Goal: Information Seeking & Learning: Learn about a topic

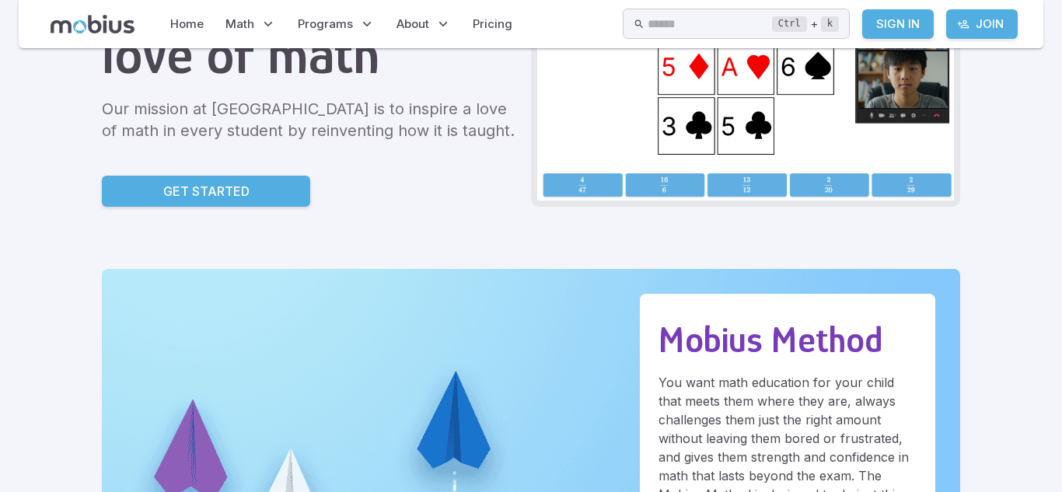
scroll to position [218, 0]
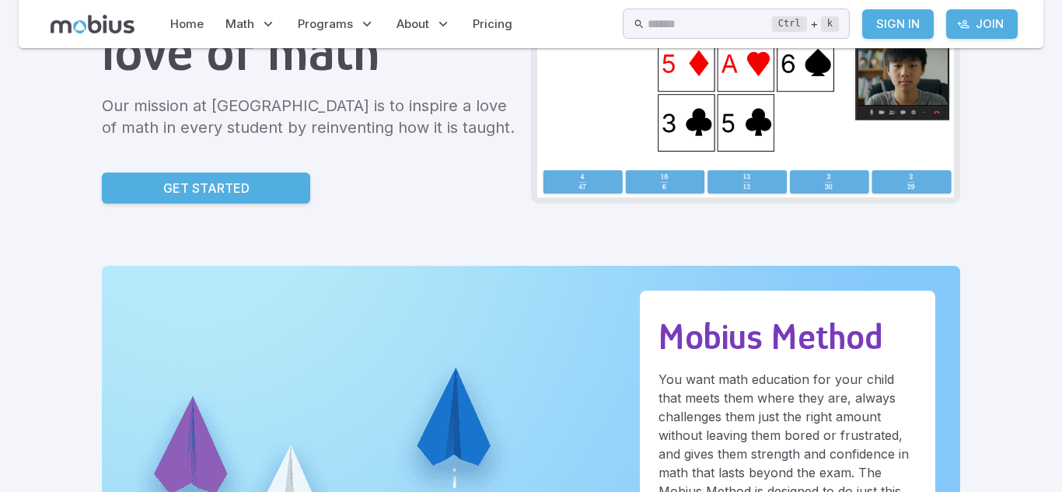
click at [180, 174] on link "Get Started" at bounding box center [206, 188] width 208 height 31
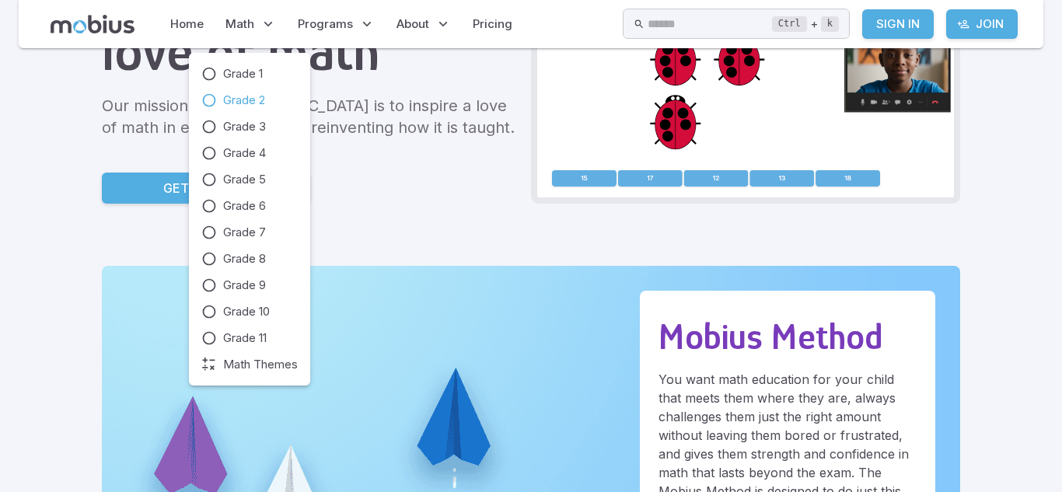
click at [249, 98] on span "Grade 2" at bounding box center [244, 100] width 42 height 17
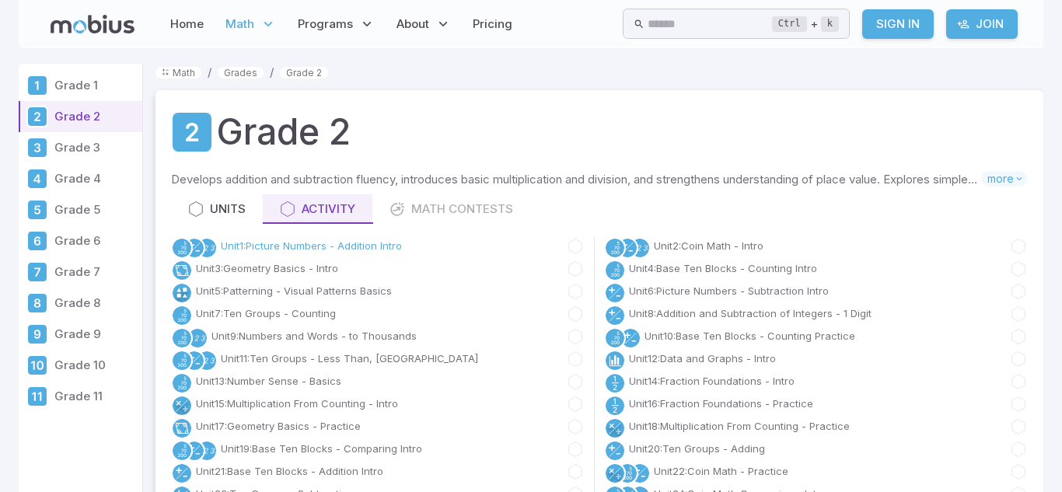
click at [338, 250] on link "Unit 1 : Picture Numbers - Addition Intro" at bounding box center [311, 247] width 181 height 16
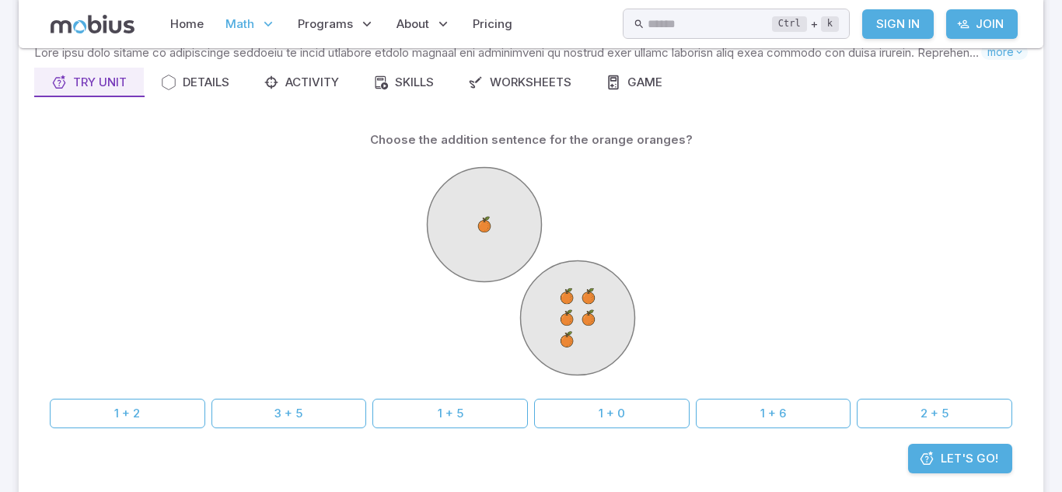
scroll to position [124, 0]
click at [943, 472] on link "Let's Go!" at bounding box center [960, 461] width 104 height 30
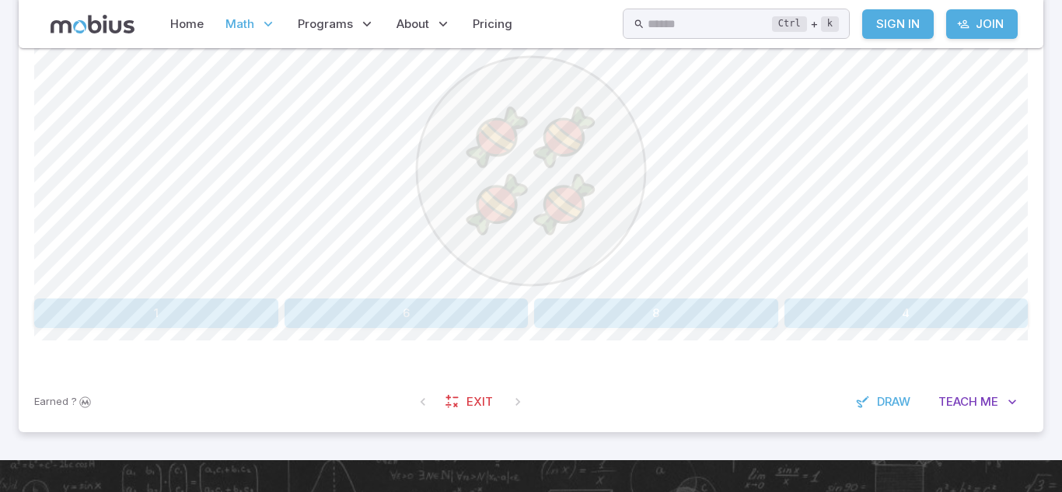
scroll to position [404, 0]
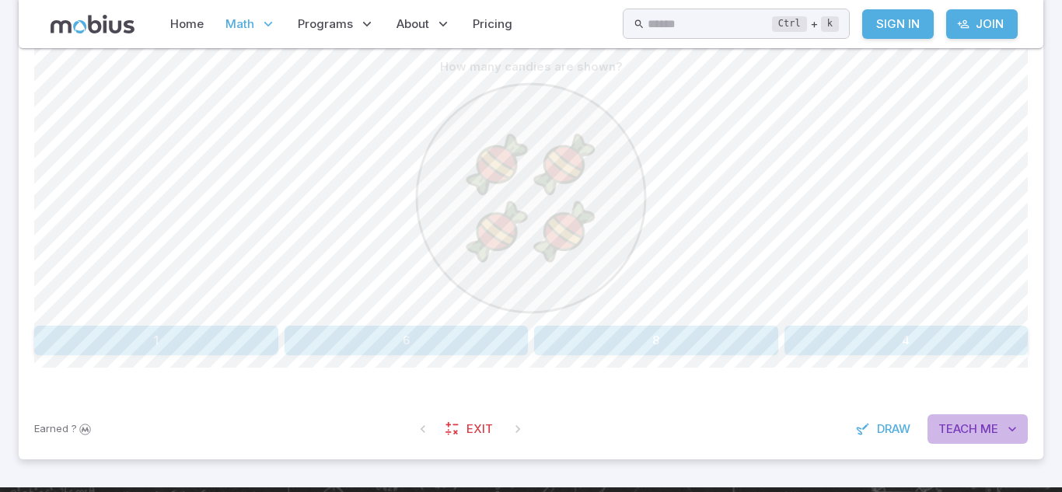
click at [954, 441] on button "Teach Me" at bounding box center [978, 429] width 100 height 30
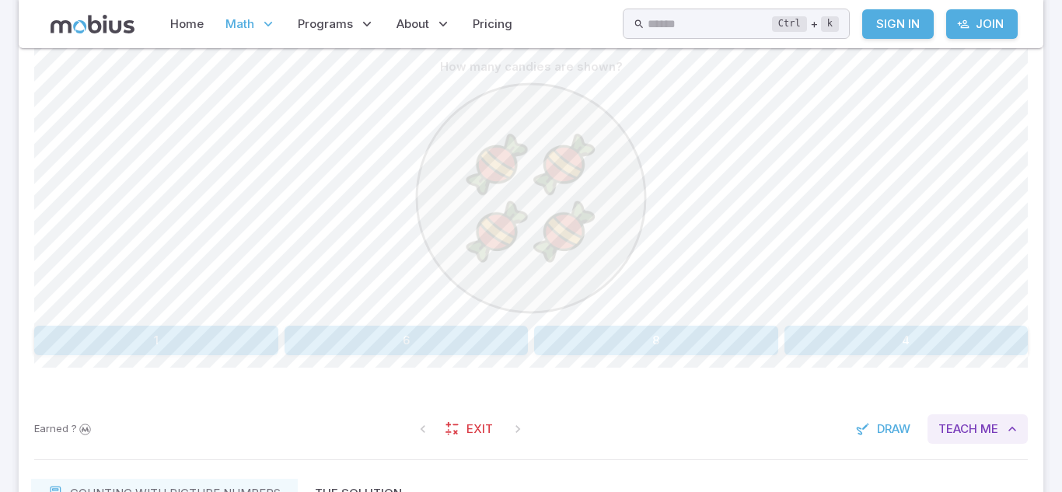
click at [954, 441] on button "Teach Me" at bounding box center [978, 429] width 100 height 30
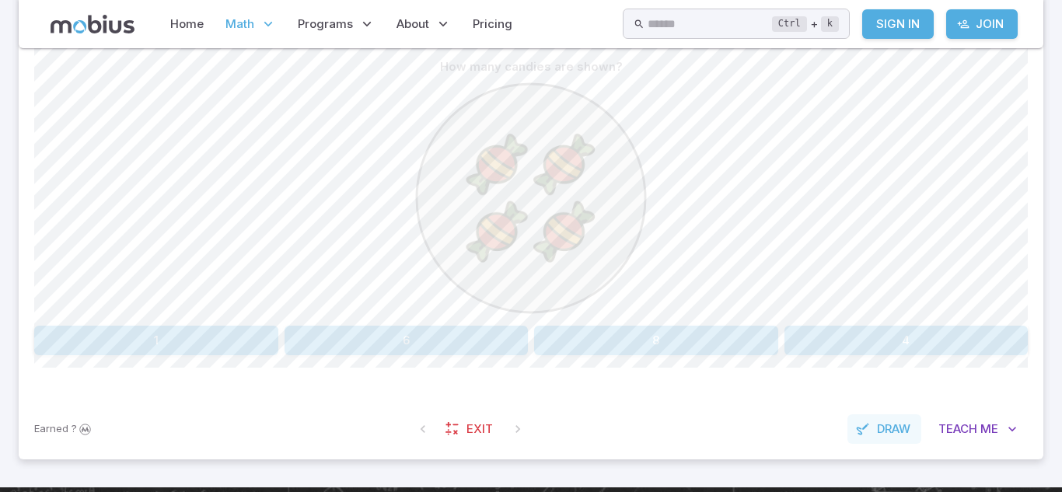
click at [865, 425] on icon "button" at bounding box center [863, 429] width 16 height 16
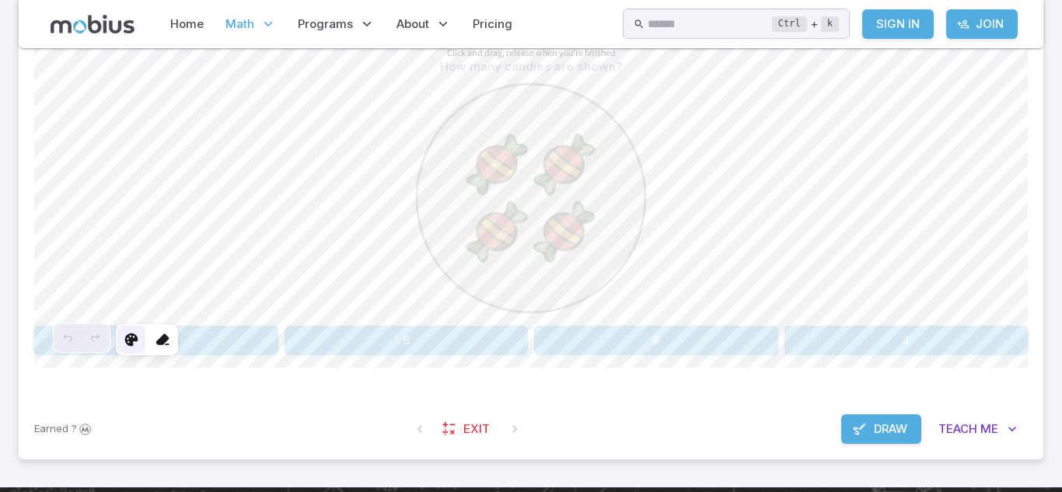
click at [136, 338] on icon at bounding box center [132, 340] width 16 height 16
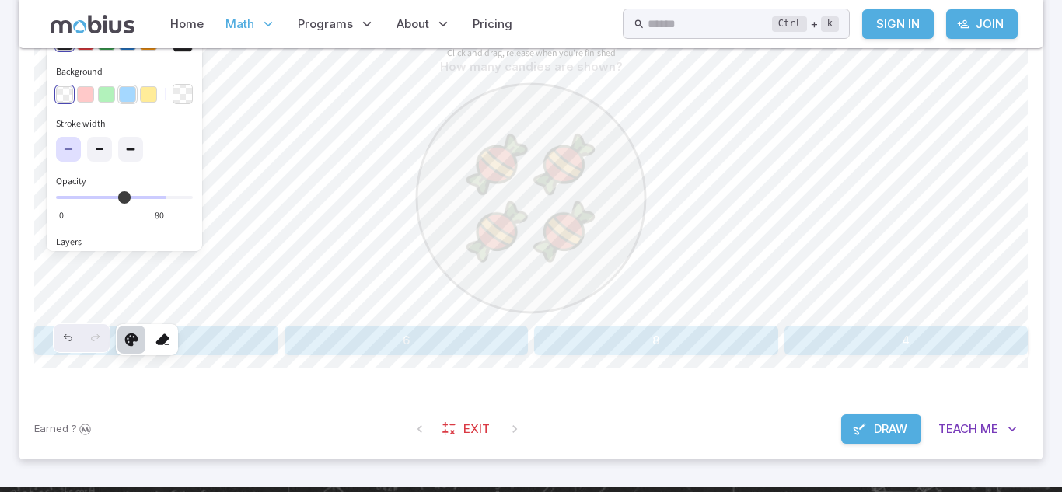
click at [126, 95] on button "button" at bounding box center [127, 94] width 17 height 17
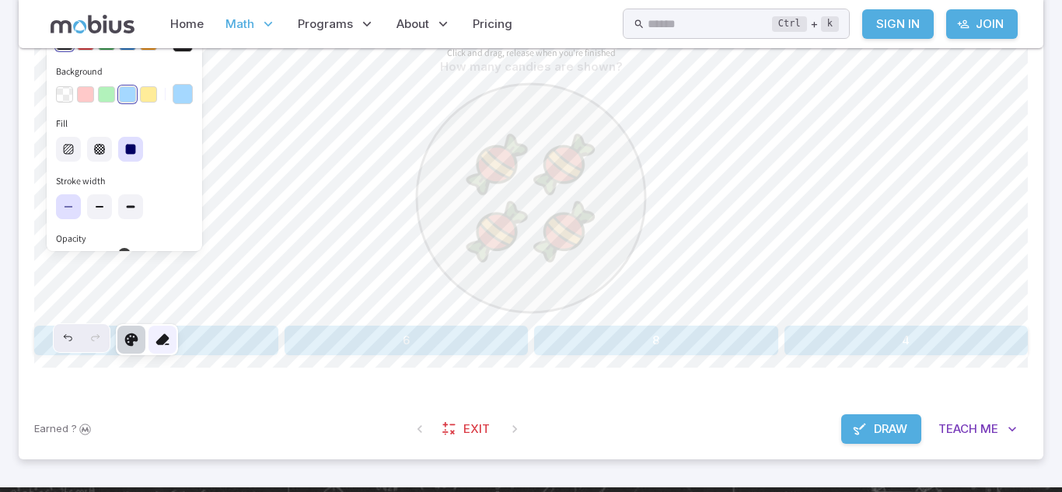
click at [167, 342] on icon at bounding box center [163, 340] width 16 height 16
click at [135, 338] on icon at bounding box center [132, 340] width 16 height 16
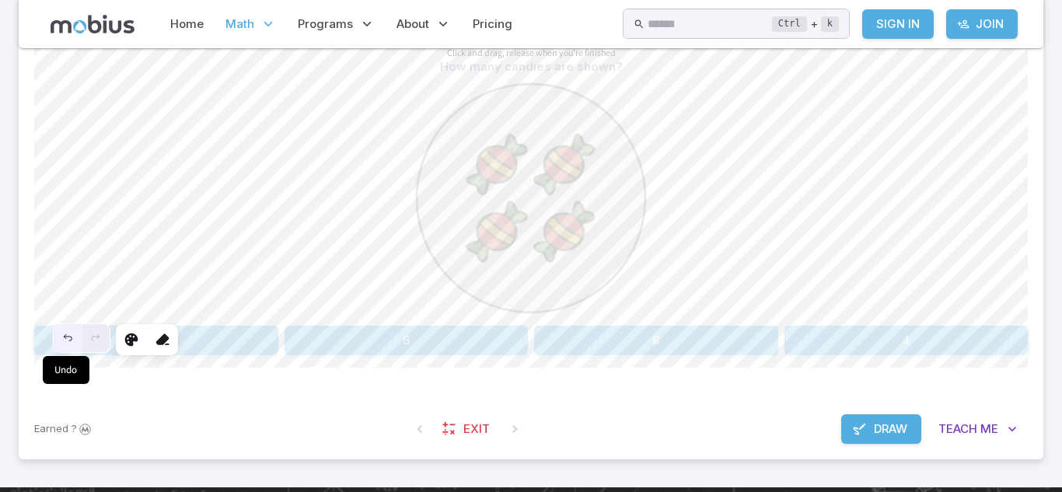
click at [69, 343] on icon "Undo" at bounding box center [67, 338] width 12 height 12
click at [70, 338] on icon "Undo" at bounding box center [68, 337] width 8 height 6
click at [98, 336] on icon "Redo" at bounding box center [96, 337] width 8 height 6
click at [967, 421] on span "Teach" at bounding box center [958, 429] width 39 height 17
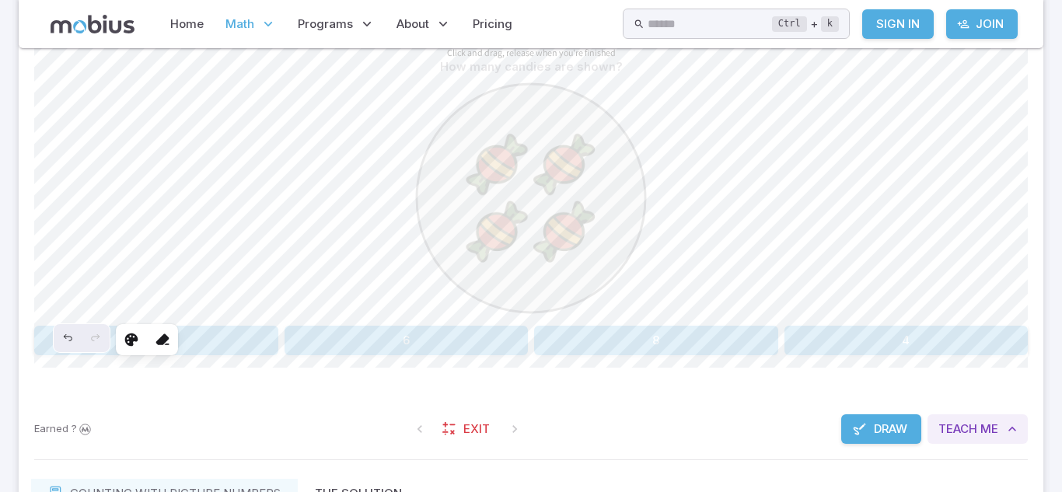
click at [967, 421] on span "Teach" at bounding box center [958, 429] width 39 height 17
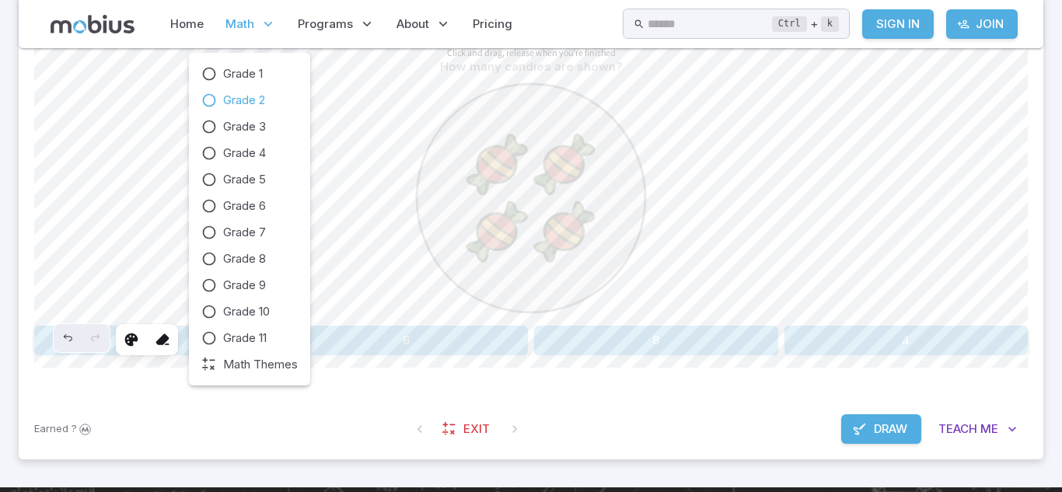
click at [251, 25] on span "Math" at bounding box center [240, 24] width 29 height 17
click at [247, 99] on span "Grade 2" at bounding box center [244, 100] width 42 height 17
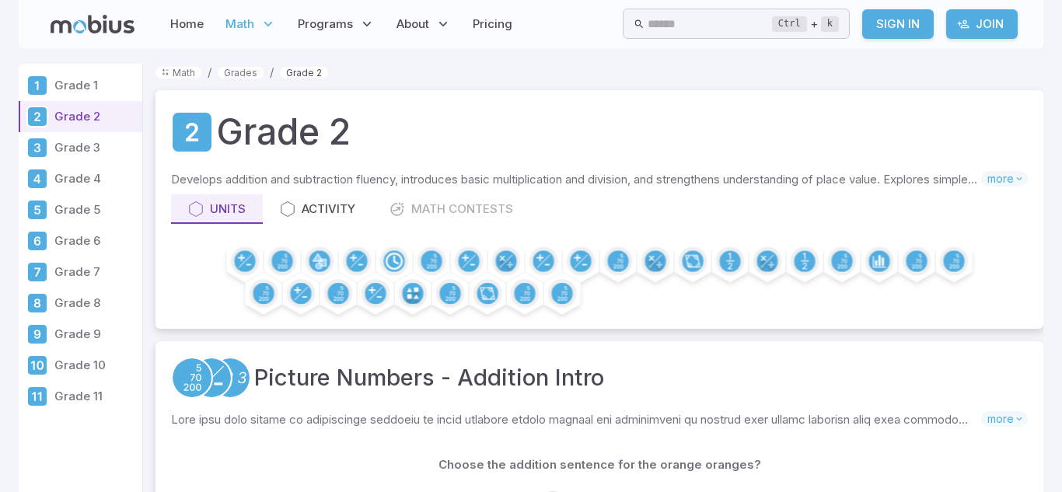
click at [300, 75] on link "Grade 2" at bounding box center [304, 73] width 48 height 12
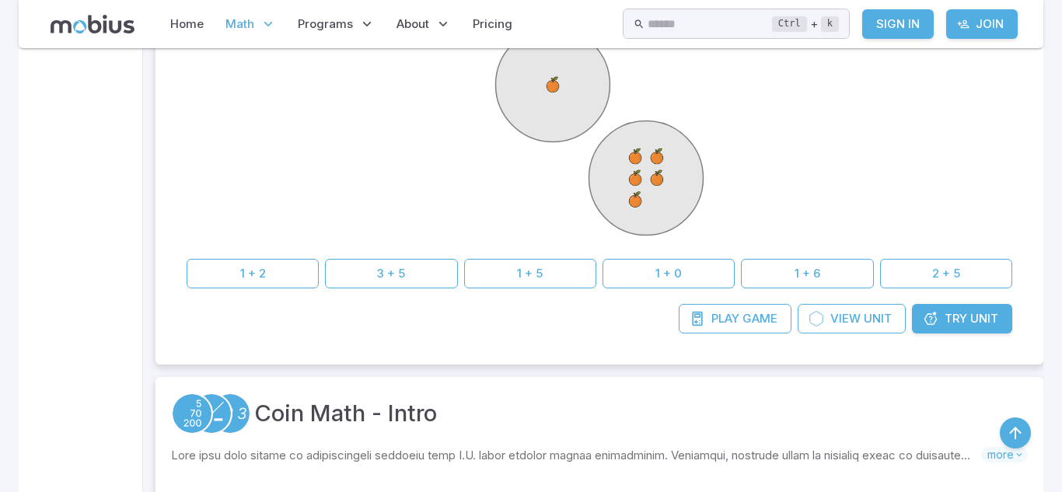
scroll to position [467, 0]
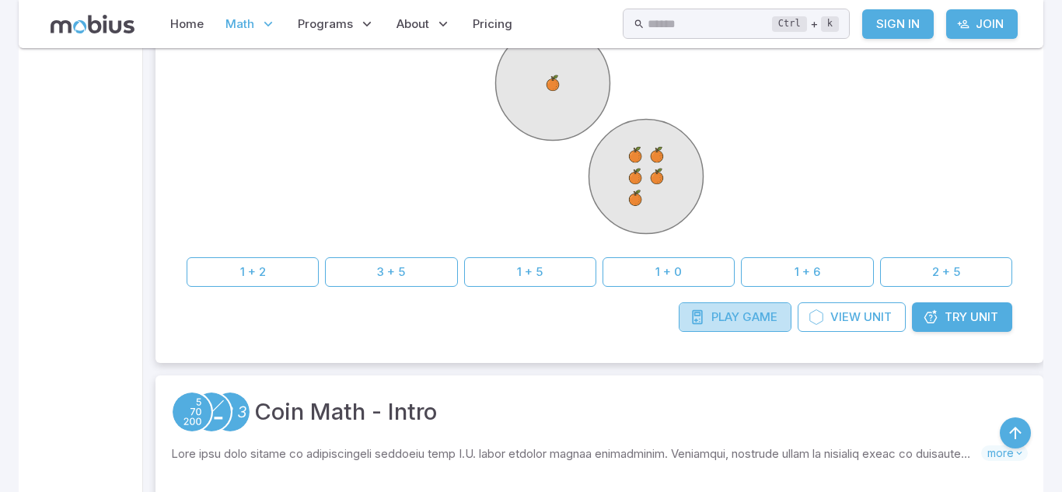
click at [741, 312] on link "Play Game" at bounding box center [735, 318] width 113 height 30
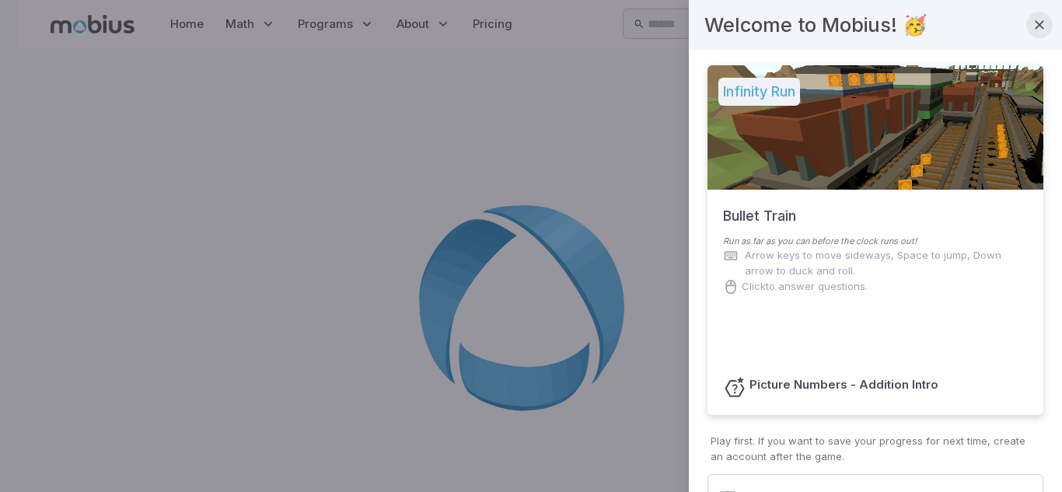
click at [1041, 25] on icon "button" at bounding box center [1040, 25] width 16 height 16
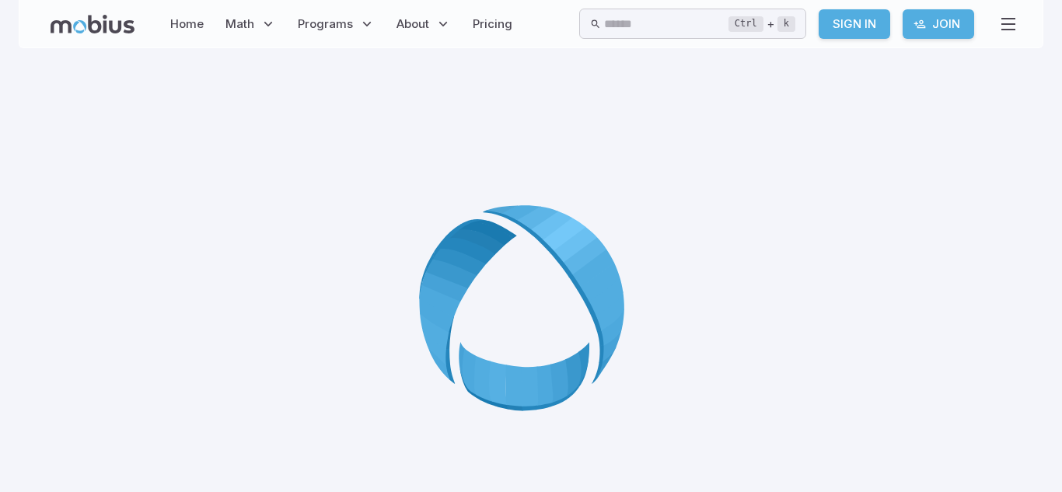
scroll to position [93, 0]
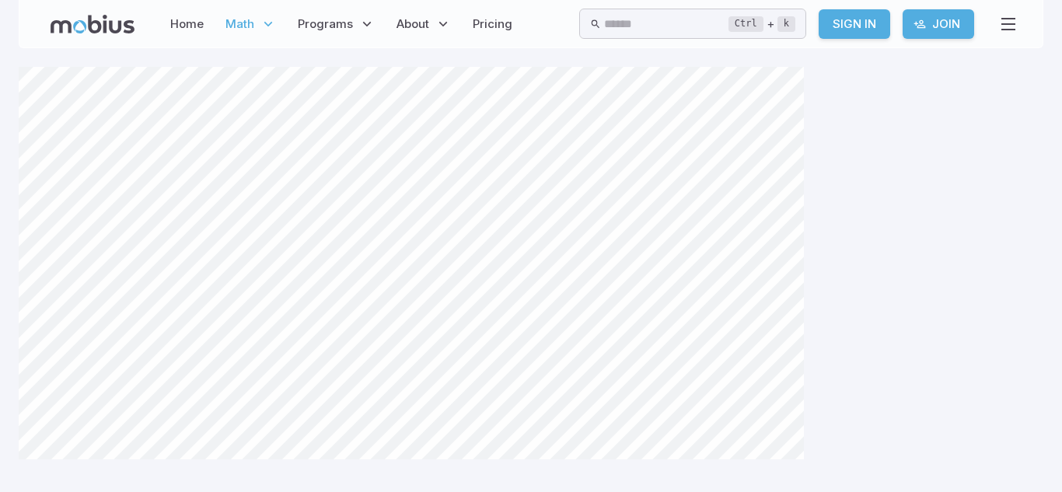
click at [233, 22] on span "Math" at bounding box center [240, 24] width 29 height 17
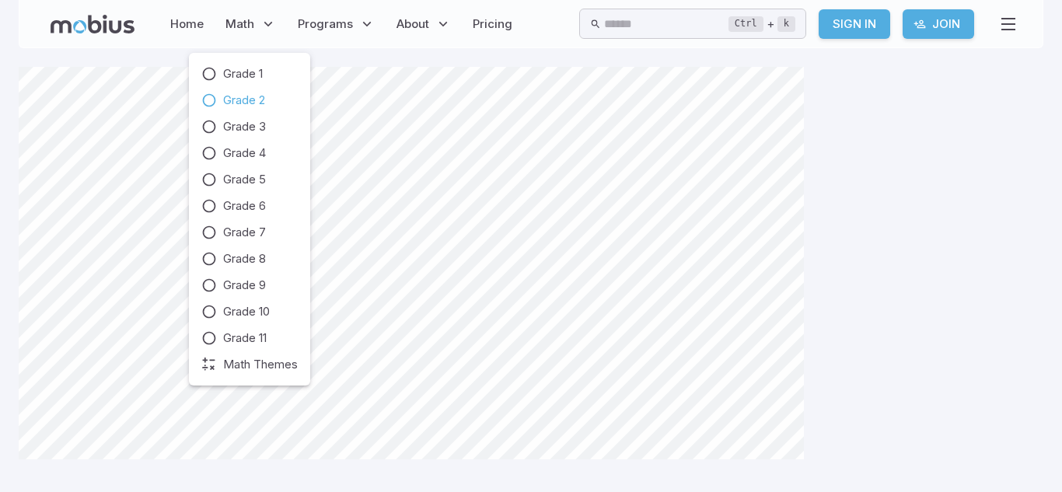
click at [265, 96] on span "Grade 2" at bounding box center [244, 100] width 42 height 17
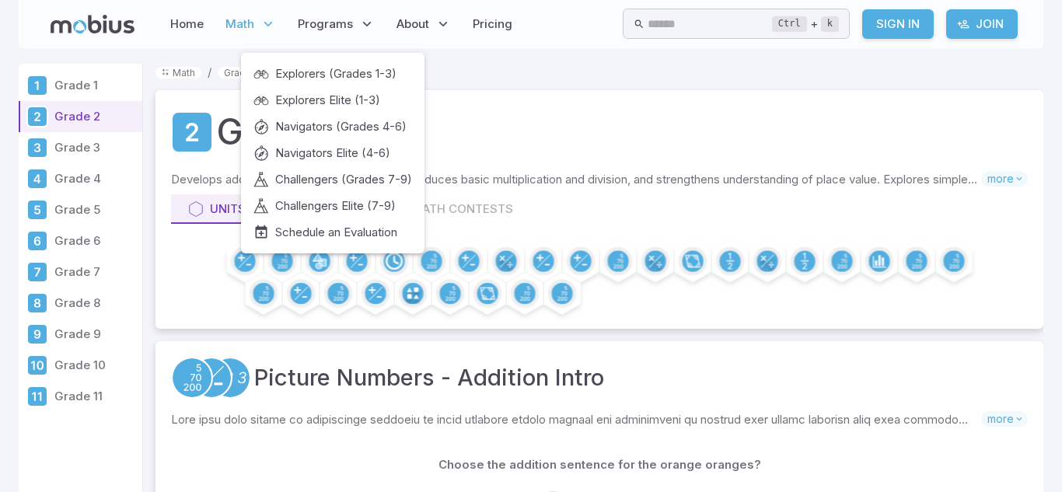
click at [261, 26] on icon at bounding box center [269, 24] width 16 height 16
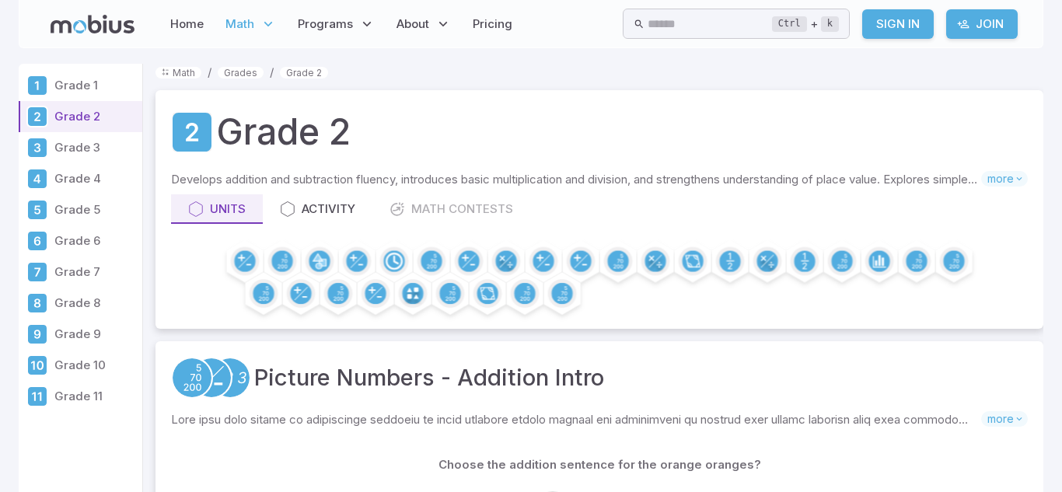
click at [261, 29] on icon at bounding box center [269, 24] width 16 height 16
click at [267, 21] on icon at bounding box center [269, 24] width 16 height 16
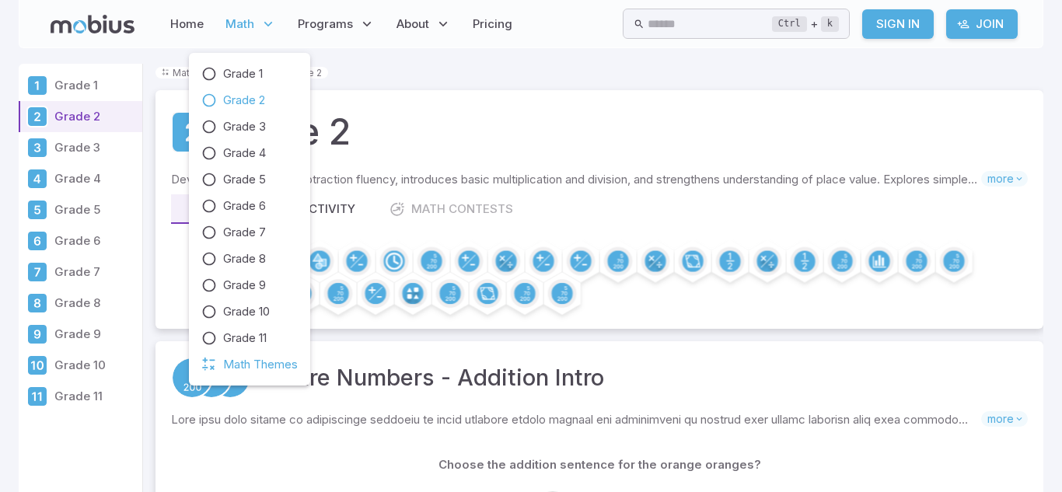
click at [267, 368] on span "Math Themes" at bounding box center [260, 364] width 75 height 17
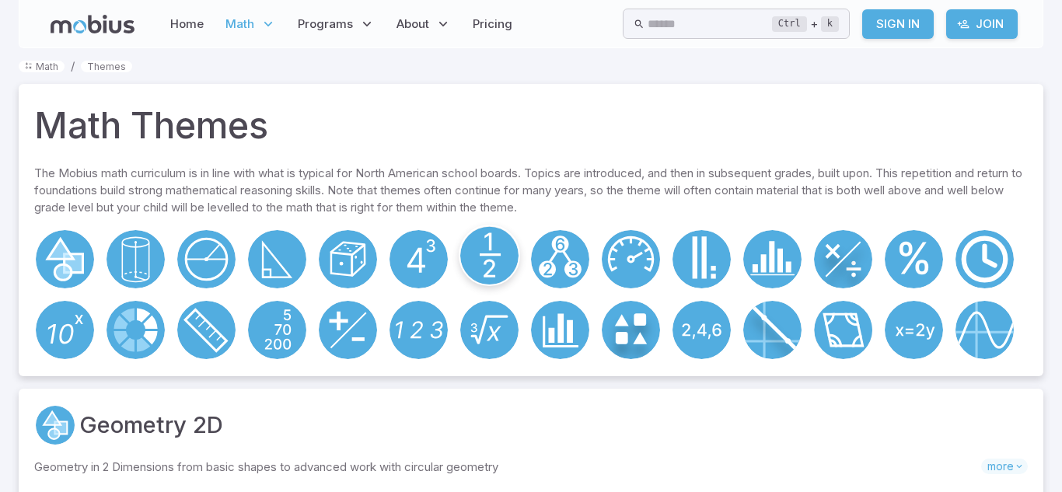
click at [496, 255] on icon at bounding box center [490, 255] width 21 height 0
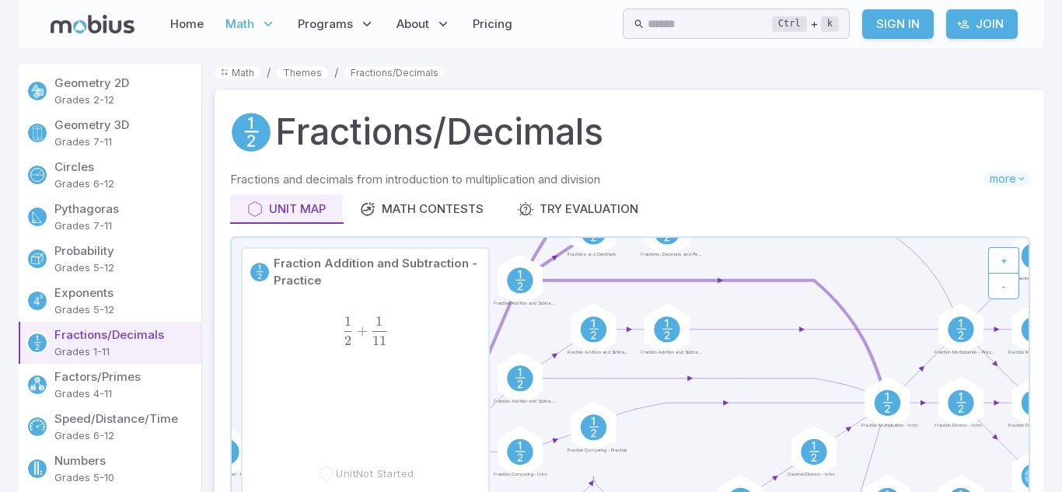
click at [427, 335] on span "2 1 ​ + 11 1 ​" at bounding box center [366, 331] width 162 height 28
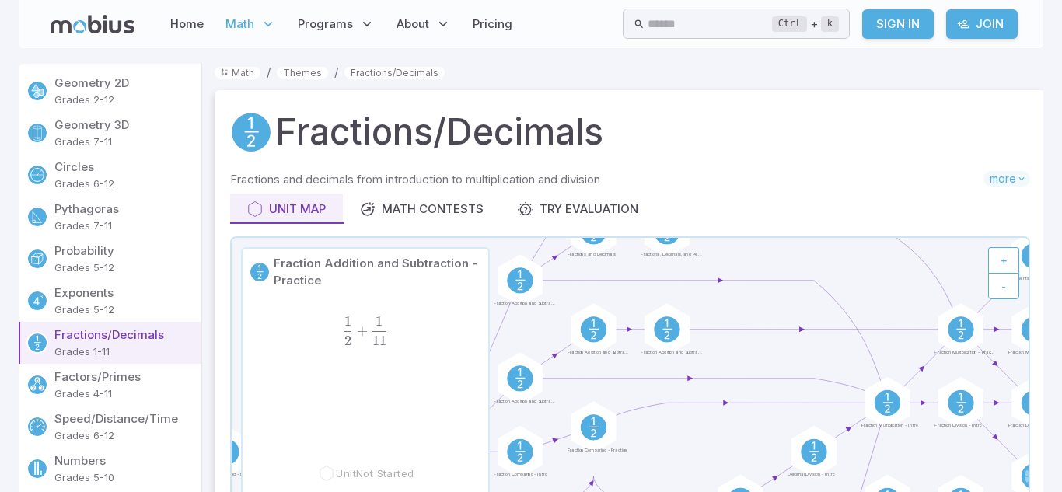
click at [182, 327] on p "Fractions/Decimals" at bounding box center [124, 335] width 141 height 17
click at [128, 118] on p "Geometry 3D" at bounding box center [124, 125] width 141 height 17
click at [121, 103] on p "Grades 2-12" at bounding box center [124, 100] width 141 height 16
click at [125, 97] on p "Grades 2-12" at bounding box center [124, 100] width 141 height 16
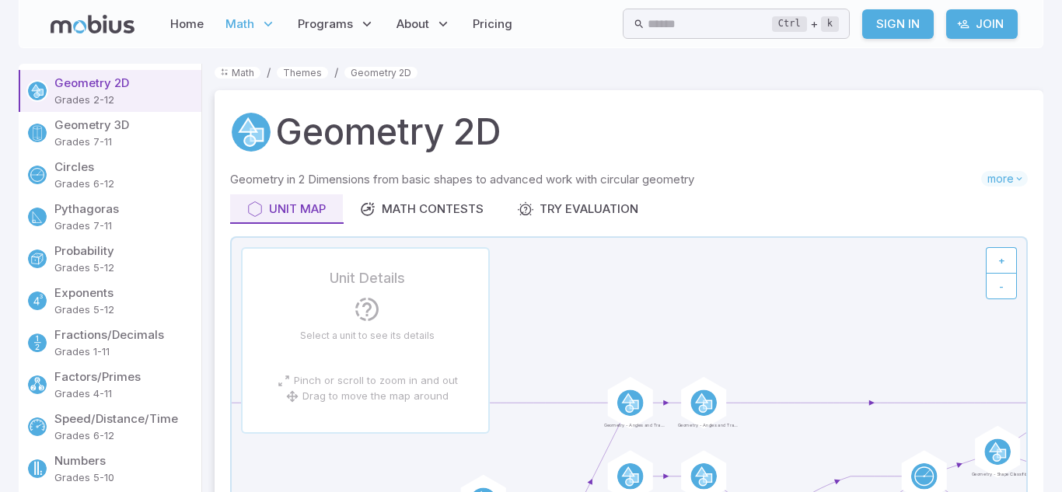
click at [247, 20] on span "Math" at bounding box center [240, 24] width 29 height 17
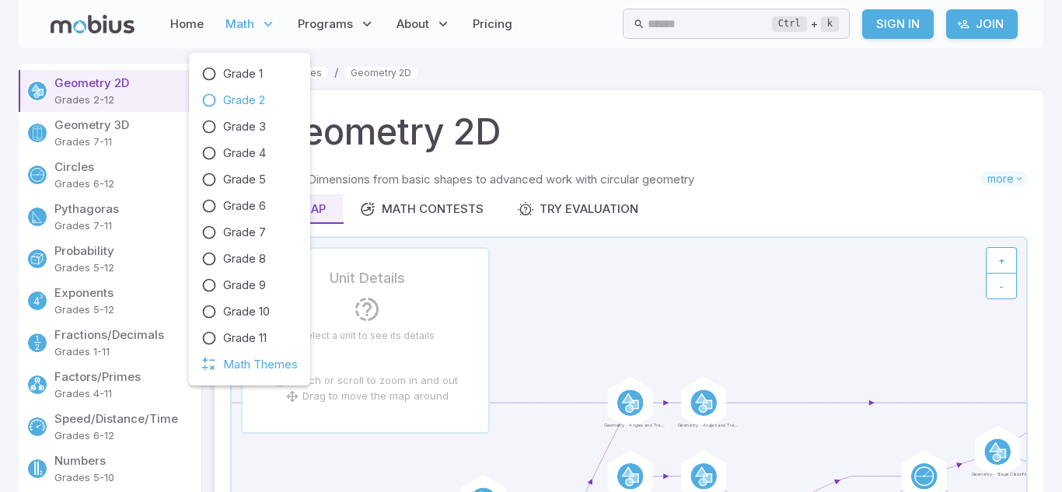
click at [282, 94] on link "Grade 2" at bounding box center [249, 100] width 96 height 17
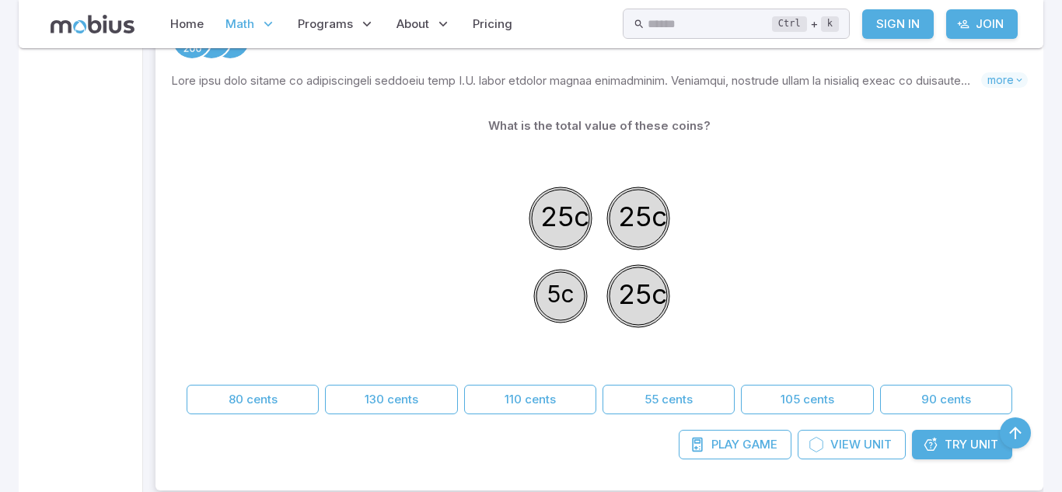
scroll to position [814, 0]
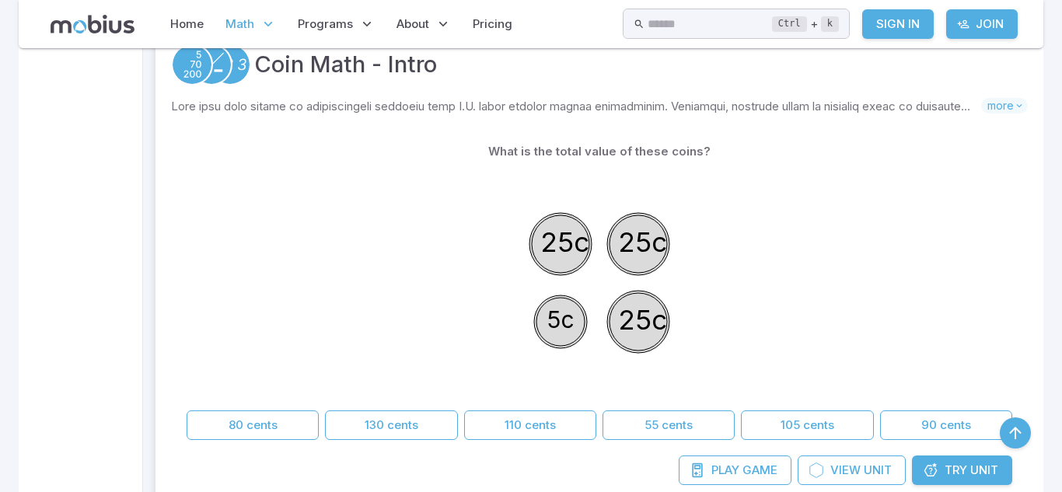
click at [543, 440] on div "What is the total value of these coins? 25c 25c 5c 25c 80 cents 130 cents 110 c…" at bounding box center [600, 296] width 826 height 319
click at [583, 416] on button "110 cents" at bounding box center [530, 426] width 132 height 30
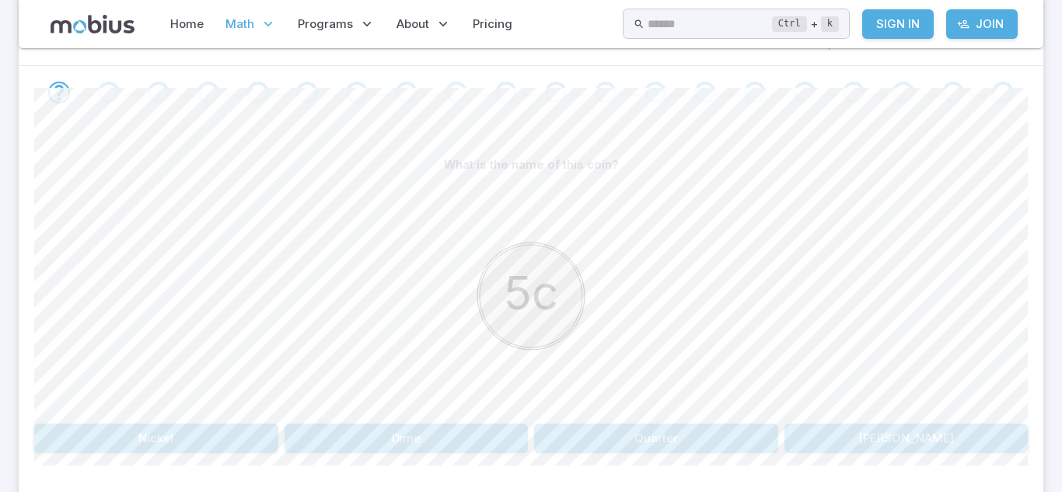
scroll to position [308, 0]
click at [459, 439] on button "Dime" at bounding box center [407, 437] width 244 height 30
click at [502, 438] on button "Quarter" at bounding box center [407, 437] width 244 height 30
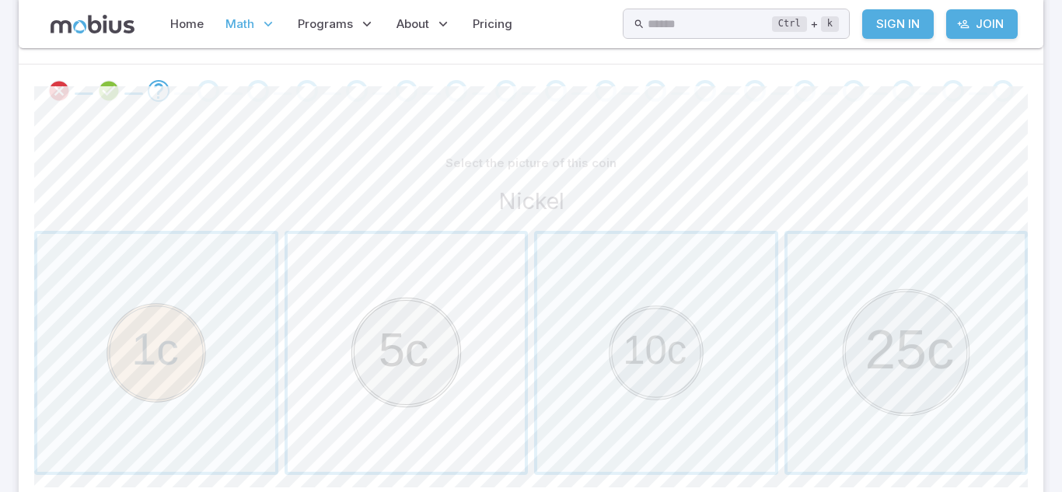
click at [499, 429] on span "button" at bounding box center [407, 353] width 238 height 238
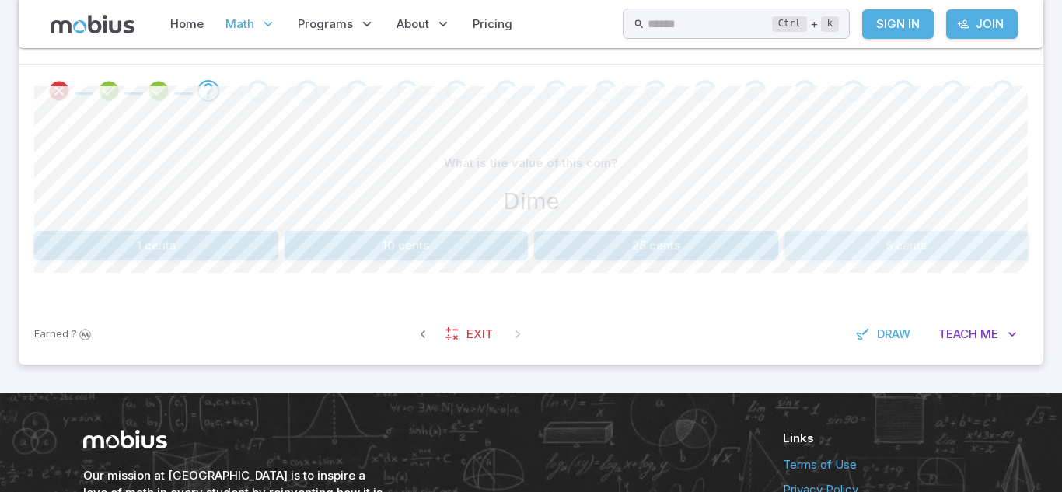
click at [888, 246] on button "5 cents" at bounding box center [907, 246] width 244 height 30
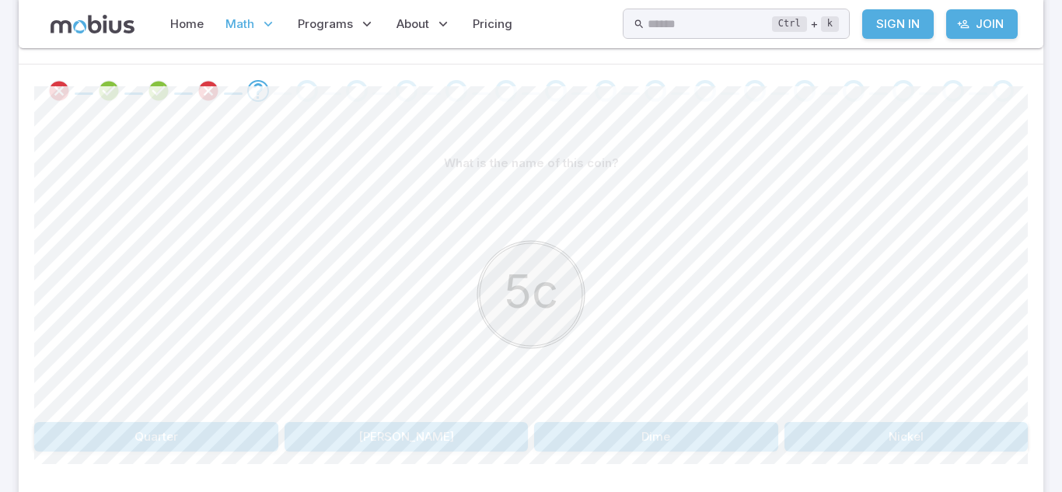
click at [495, 426] on button "Penny" at bounding box center [407, 437] width 244 height 30
click at [600, 86] on div "Go to the next question" at bounding box center [606, 91] width 22 height 22
click at [601, 88] on div "Go to the next question" at bounding box center [606, 91] width 22 height 22
click at [604, 92] on div "Go to the next question" at bounding box center [606, 91] width 22 height 22
click at [443, 105] on div at bounding box center [531, 91] width 1025 height 53
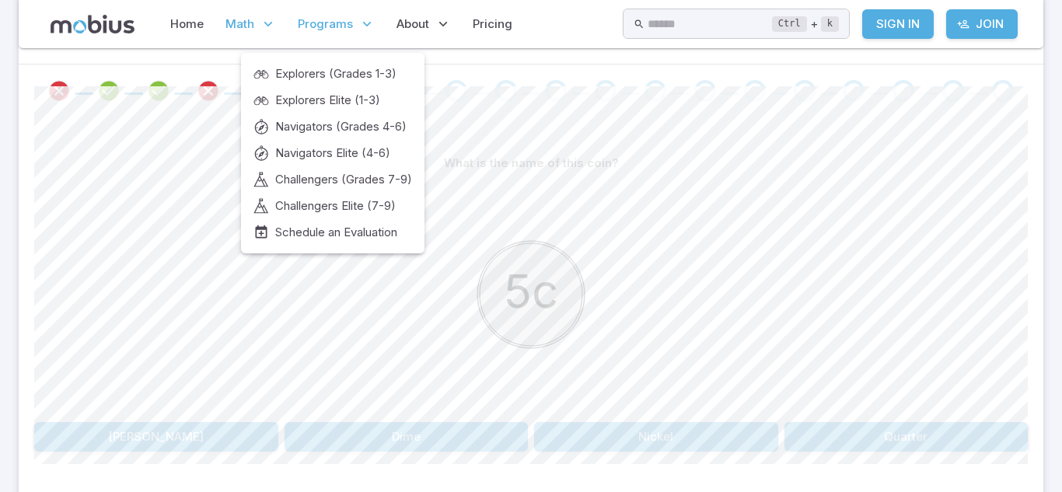
click at [317, 30] on span "Programs" at bounding box center [325, 24] width 55 height 17
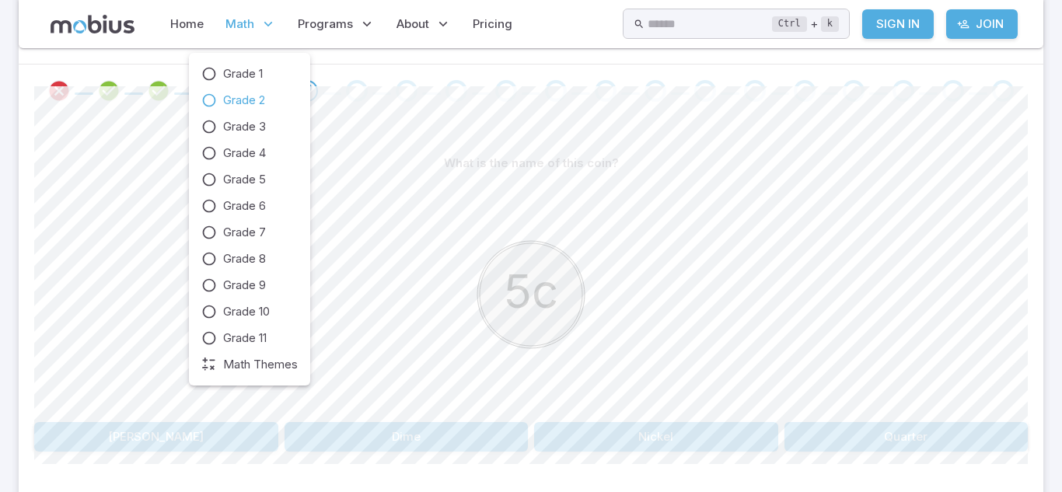
click at [231, 33] on p "Math" at bounding box center [251, 24] width 60 height 36
click at [265, 16] on icon at bounding box center [269, 24] width 16 height 16
click at [263, 121] on span "Grade 3" at bounding box center [244, 126] width 43 height 17
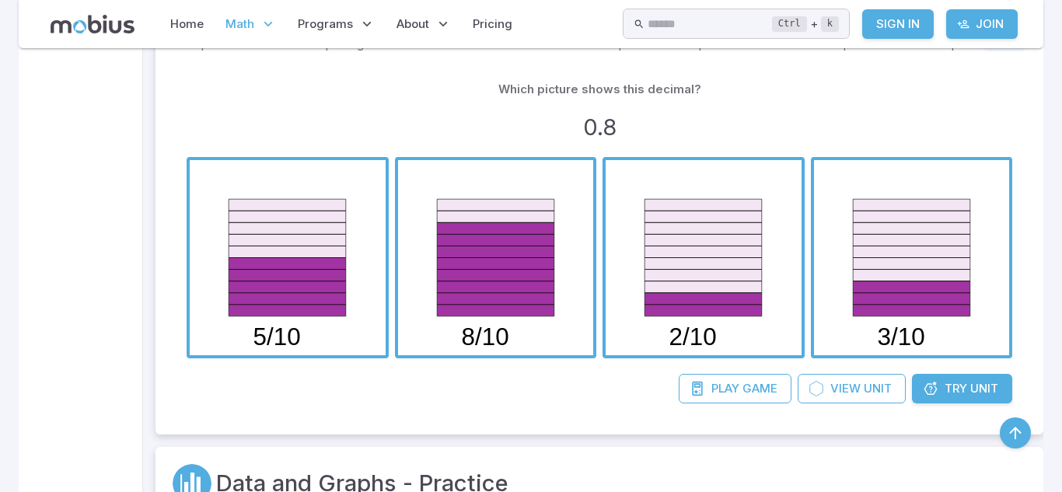
scroll to position [12453, 0]
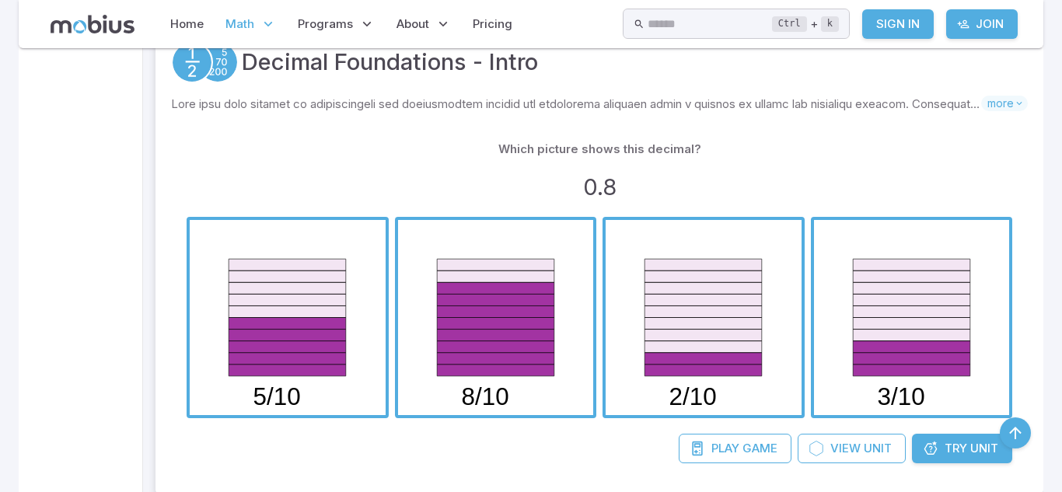
click at [528, 415] on span "button" at bounding box center [496, 318] width 196 height 196
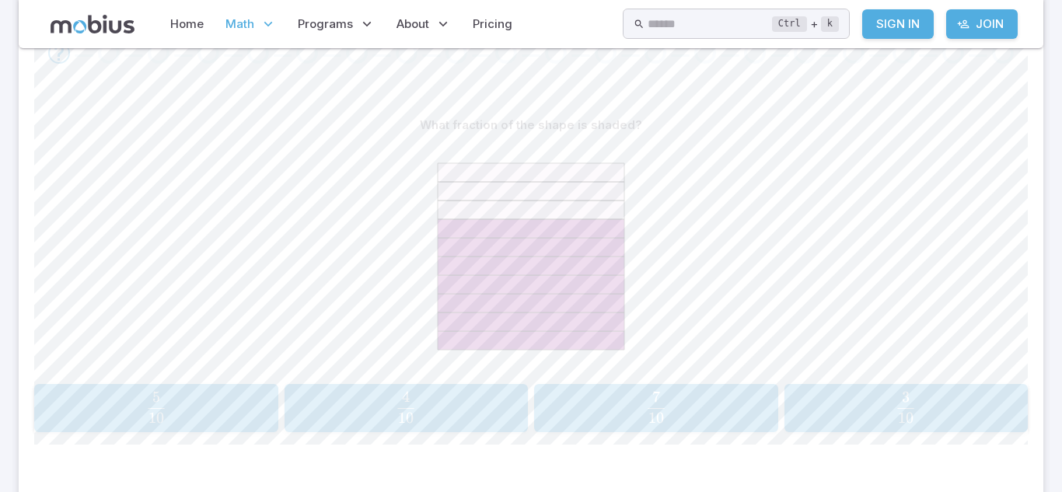
scroll to position [343, 0]
click at [729, 390] on button "7 10 \frac{7}{10} 10 7 ​" at bounding box center [656, 411] width 244 height 48
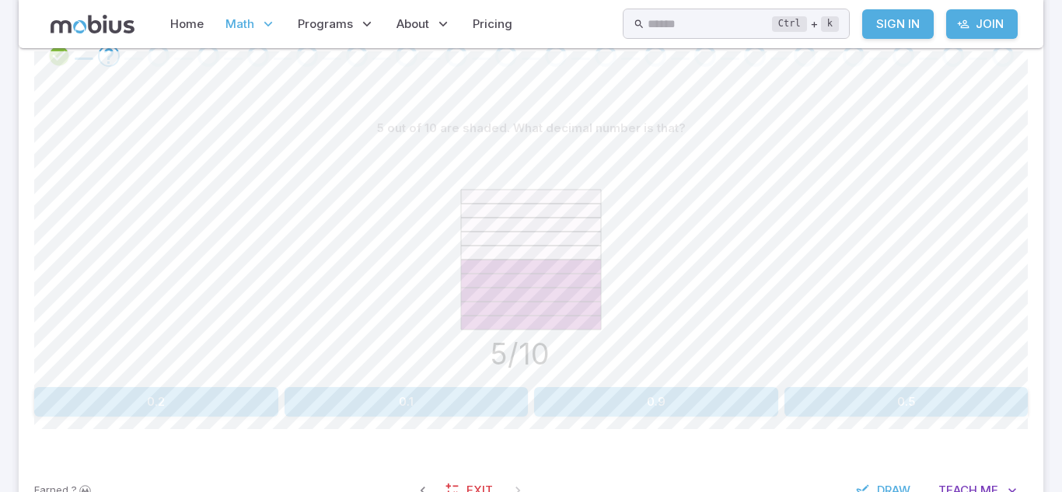
click at [862, 407] on button "0.5" at bounding box center [907, 402] width 244 height 30
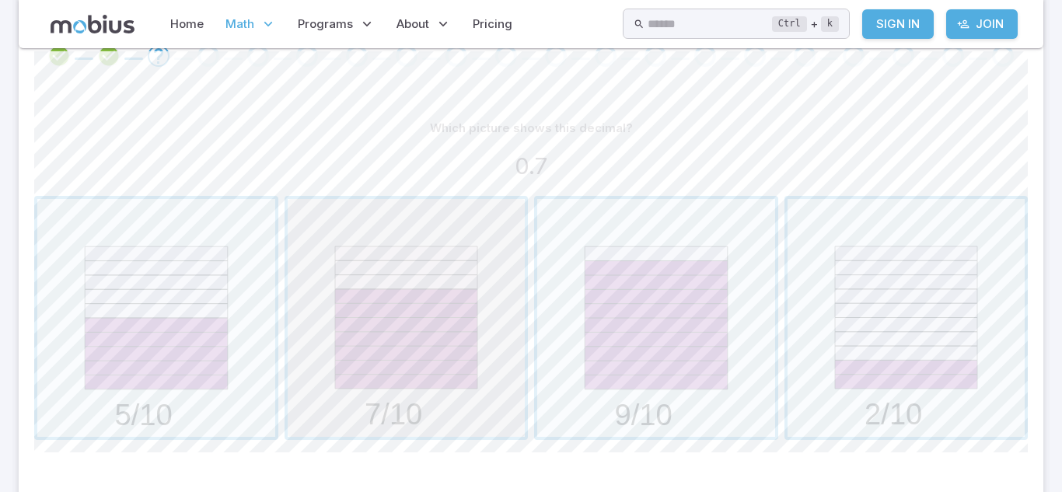
click at [418, 265] on span "button" at bounding box center [407, 318] width 238 height 238
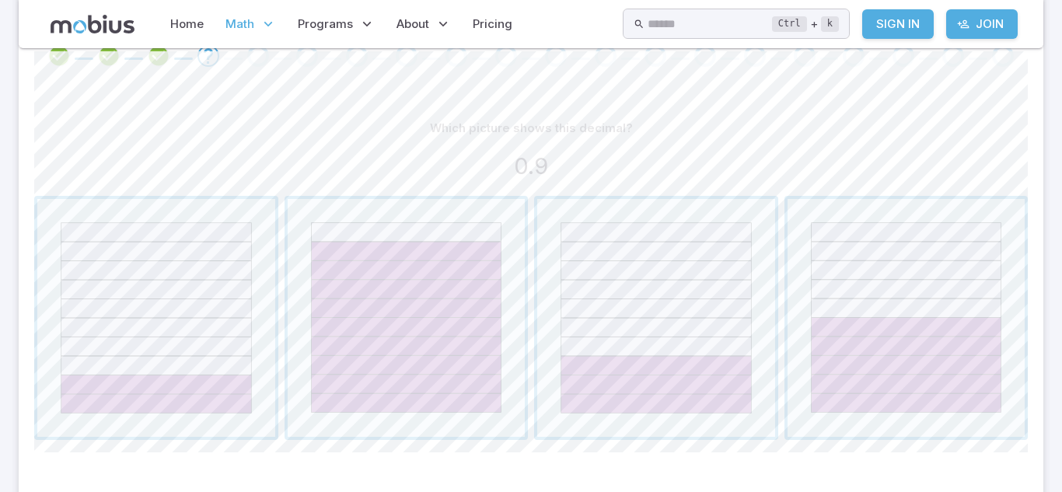
click at [418, 265] on span "button" at bounding box center [407, 318] width 238 height 238
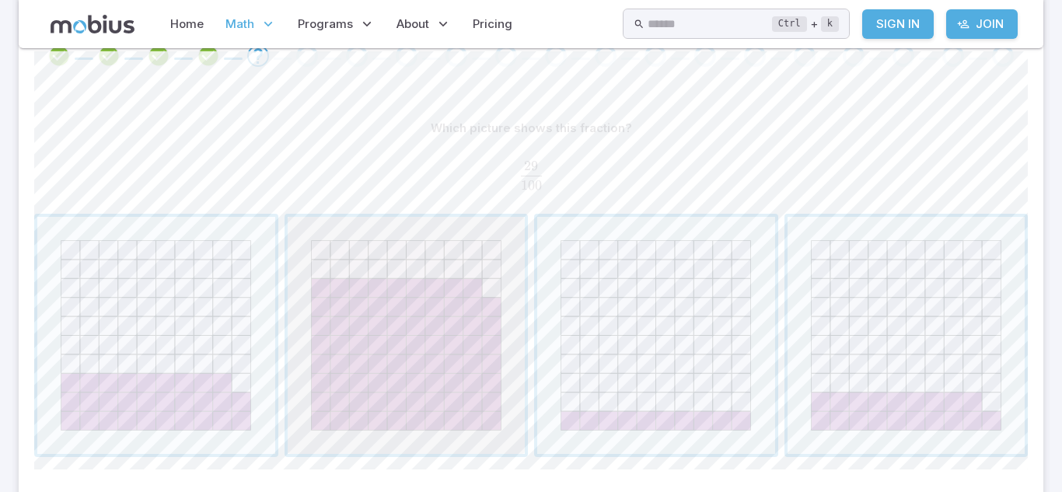
click at [488, 300] on span "button" at bounding box center [407, 336] width 238 height 238
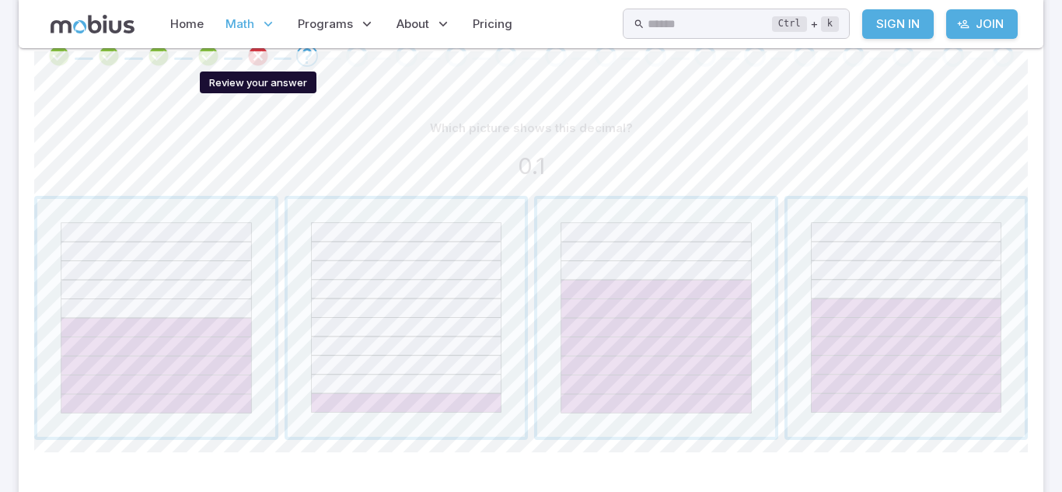
click at [255, 54] on icon "Review your answer" at bounding box center [258, 55] width 23 height 23
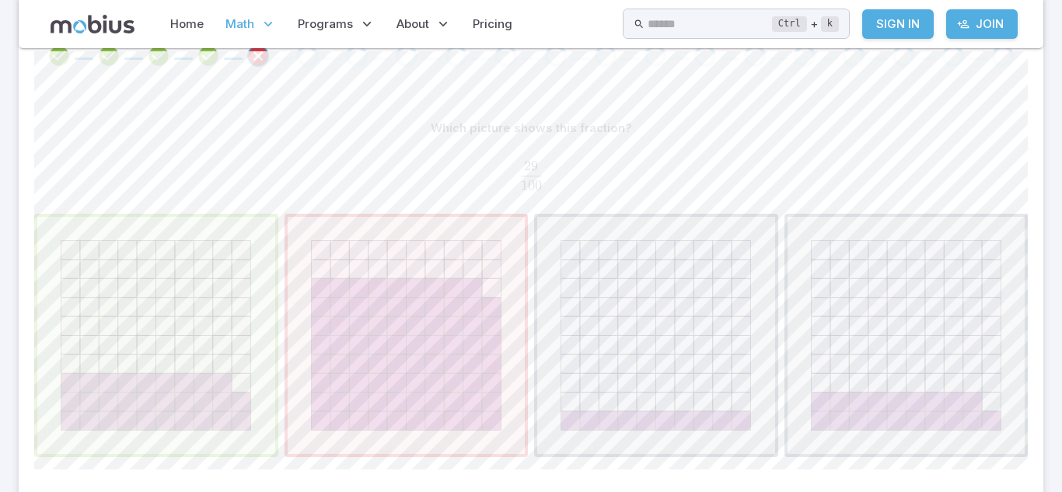
click at [144, 297] on span "button" at bounding box center [156, 336] width 238 height 238
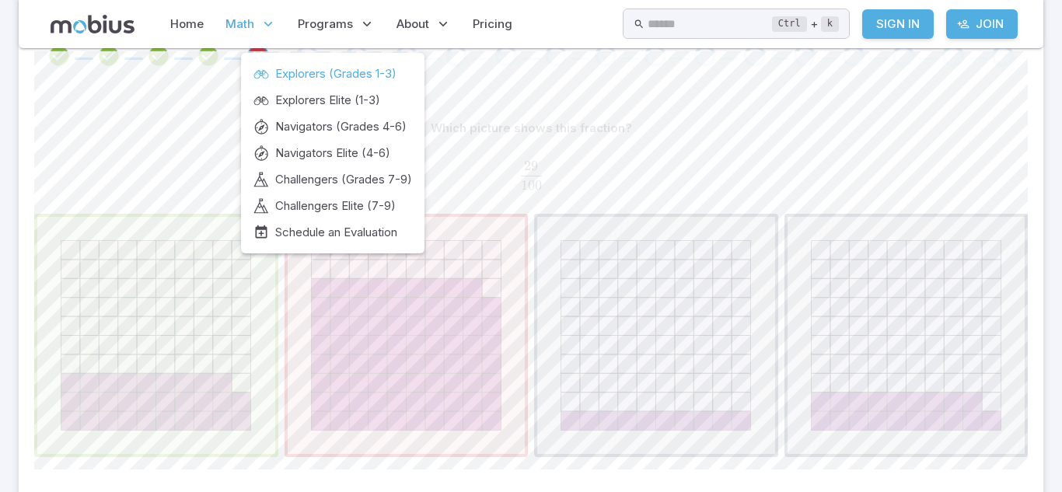
click at [304, 68] on span "Explorers (Grades 1-3)" at bounding box center [335, 73] width 121 height 17
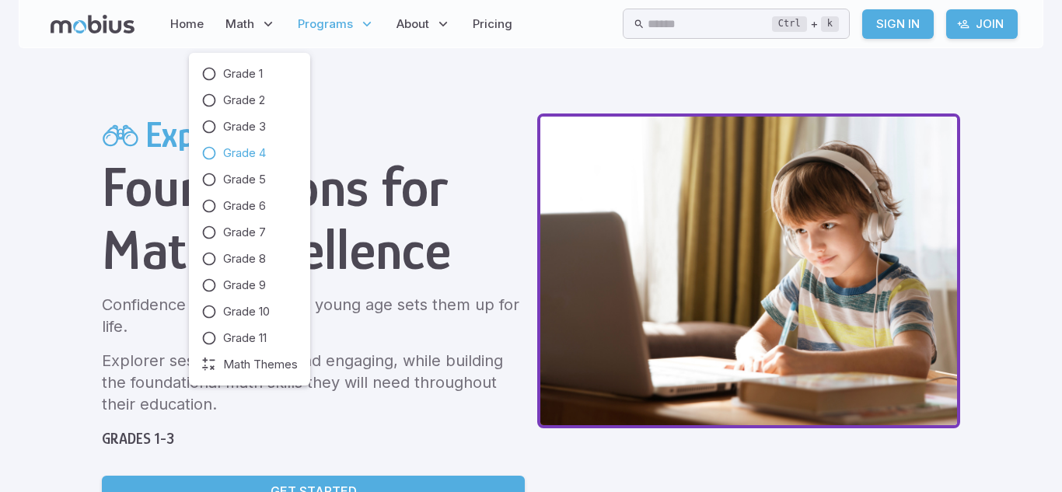
click at [265, 146] on span "Grade 4" at bounding box center [244, 153] width 43 height 17
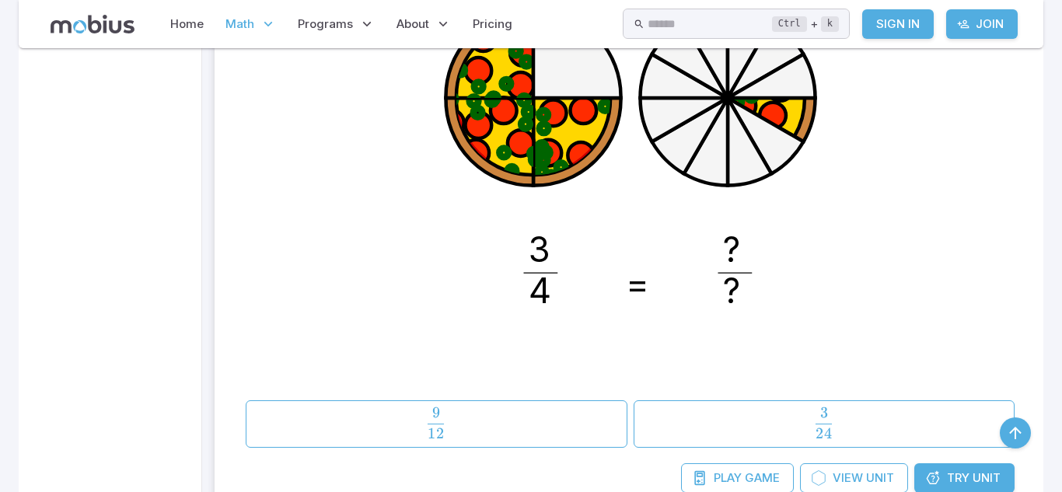
scroll to position [3872, 0]
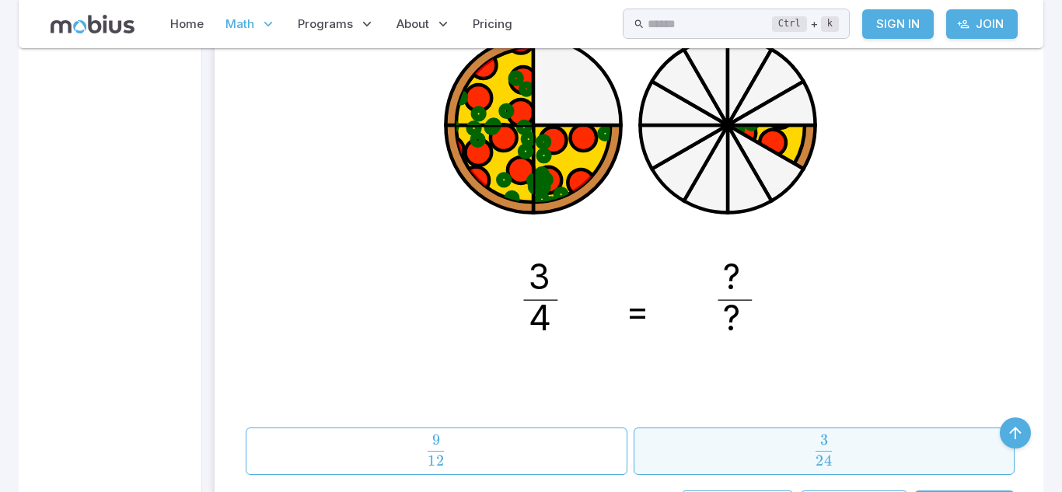
click at [715, 447] on span "24 3 ​" at bounding box center [824, 450] width 341 height 31
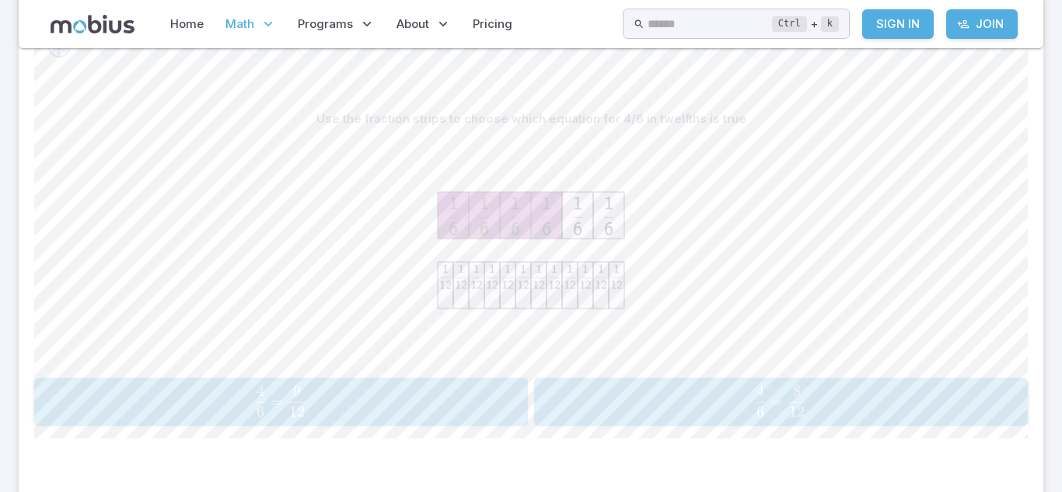
scroll to position [358, 0]
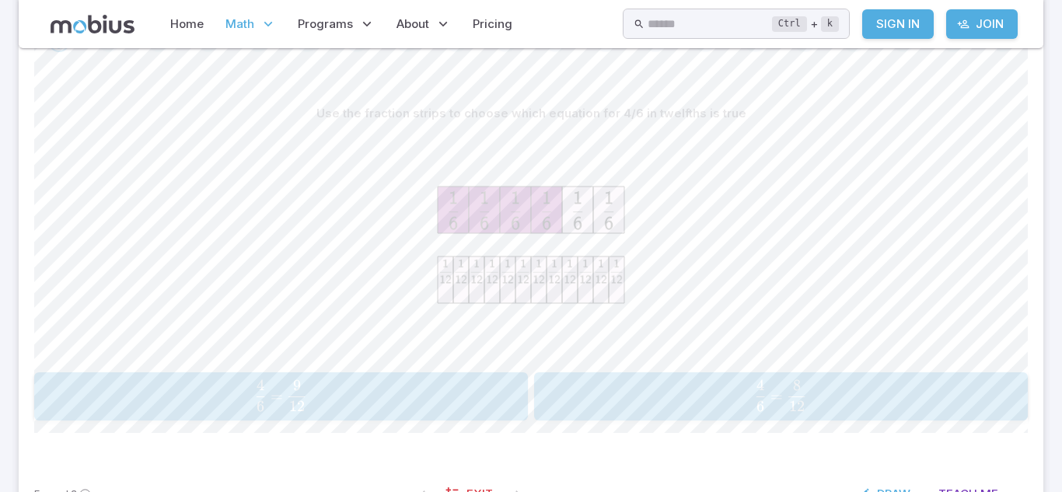
click at [755, 408] on span "6 4 ​ =" at bounding box center [771, 395] width 33 height 31
